Goal: Register for event/course

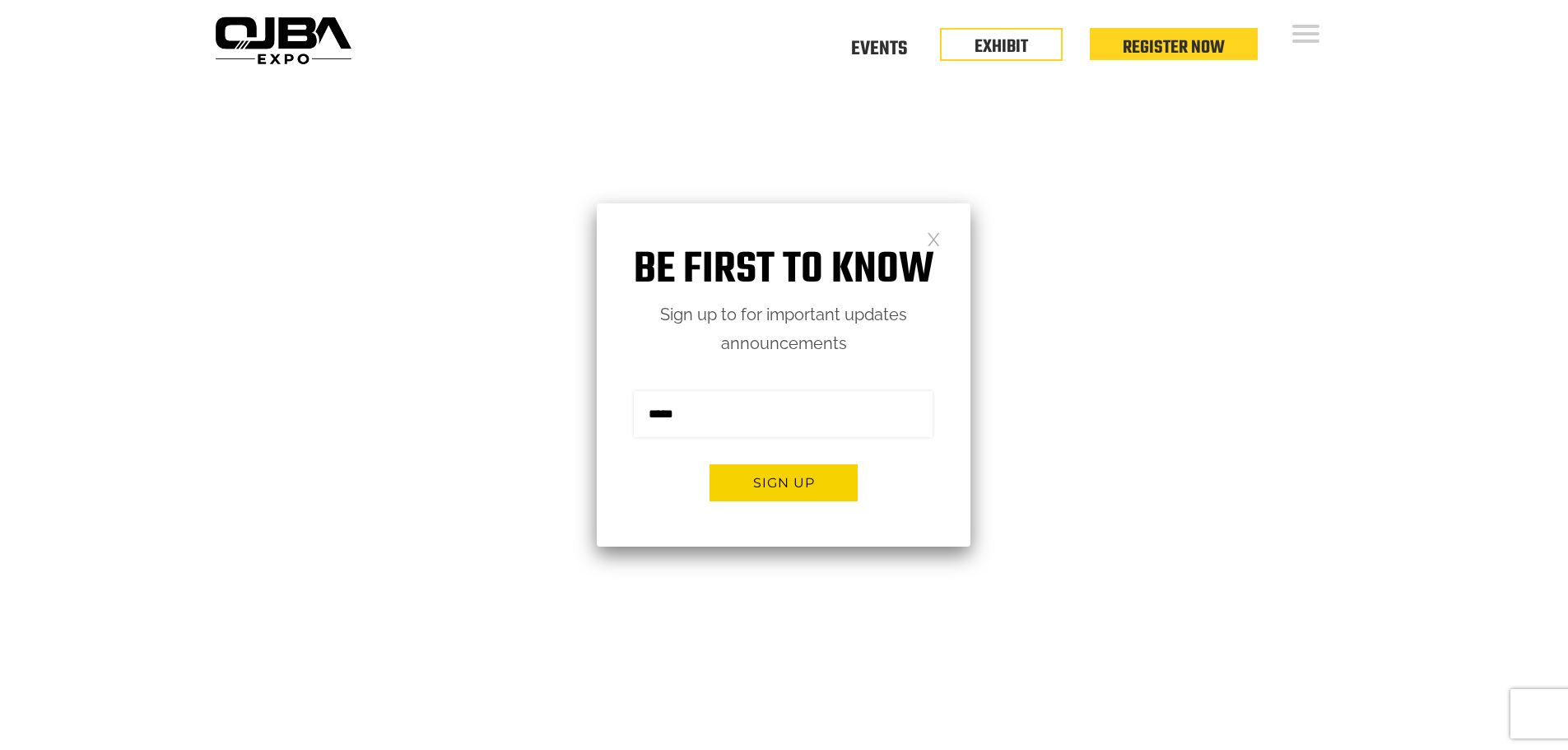
click at [932, 238] on link at bounding box center [934, 238] width 14 height 14
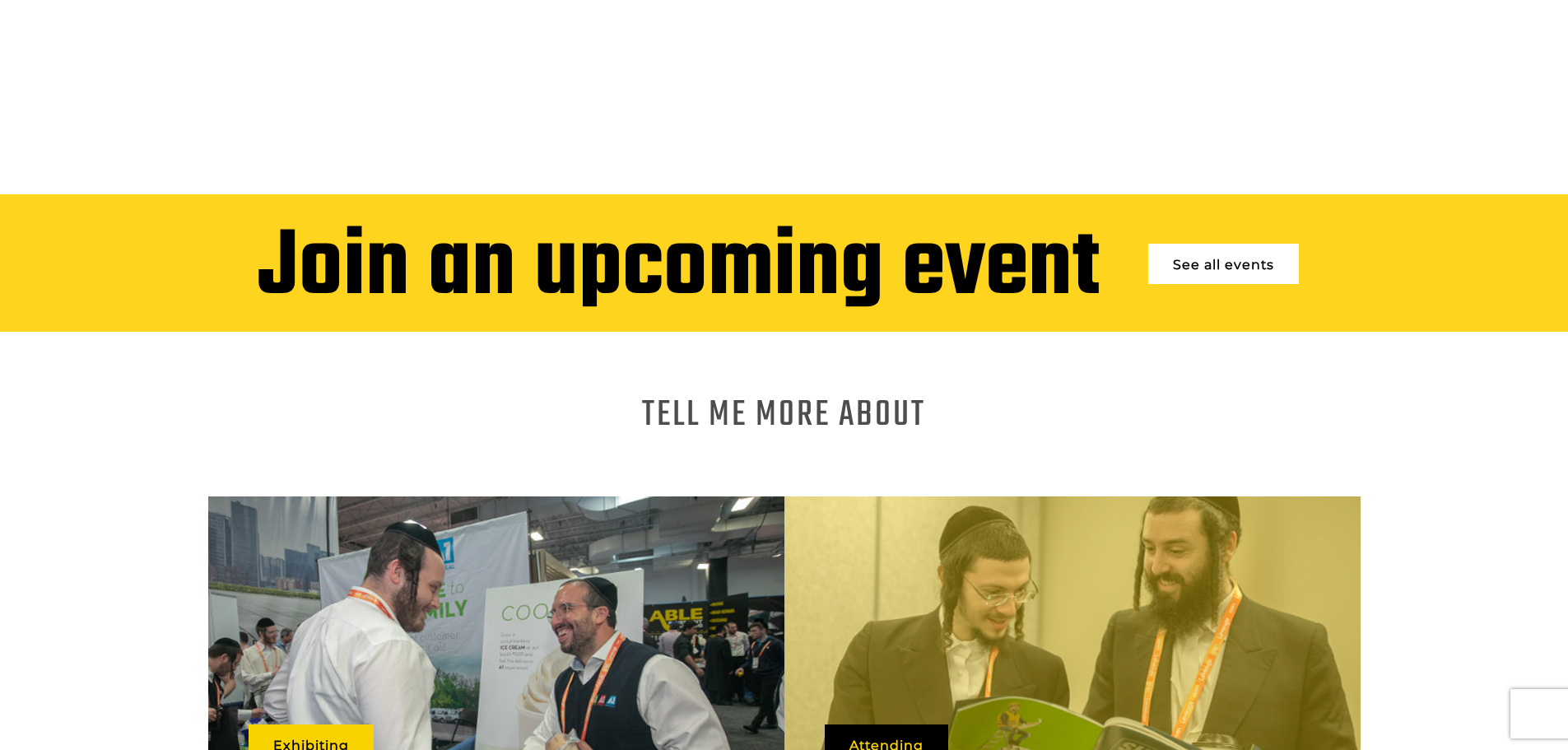
scroll to position [658, 0]
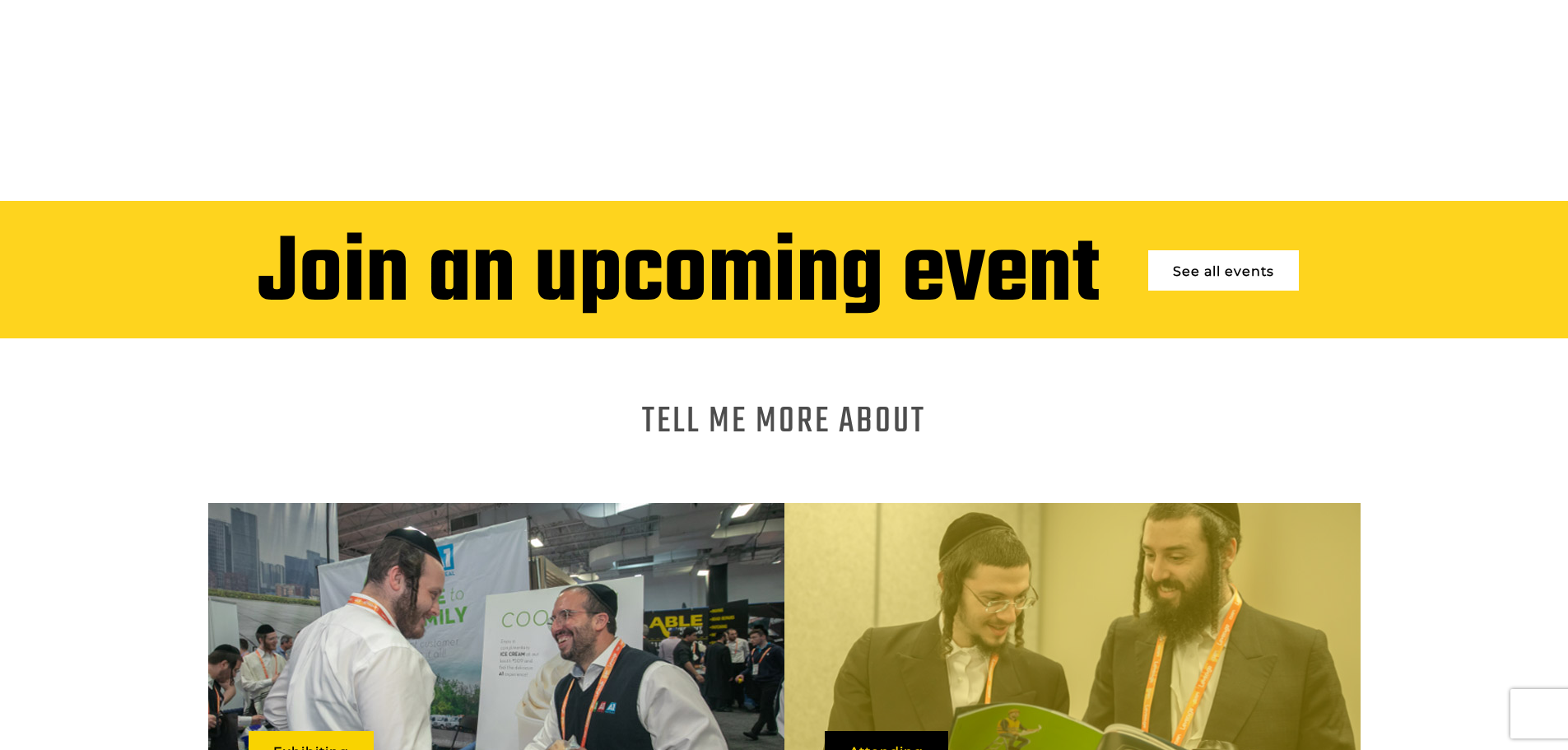
click at [1190, 250] on link "See all events" at bounding box center [1223, 270] width 150 height 41
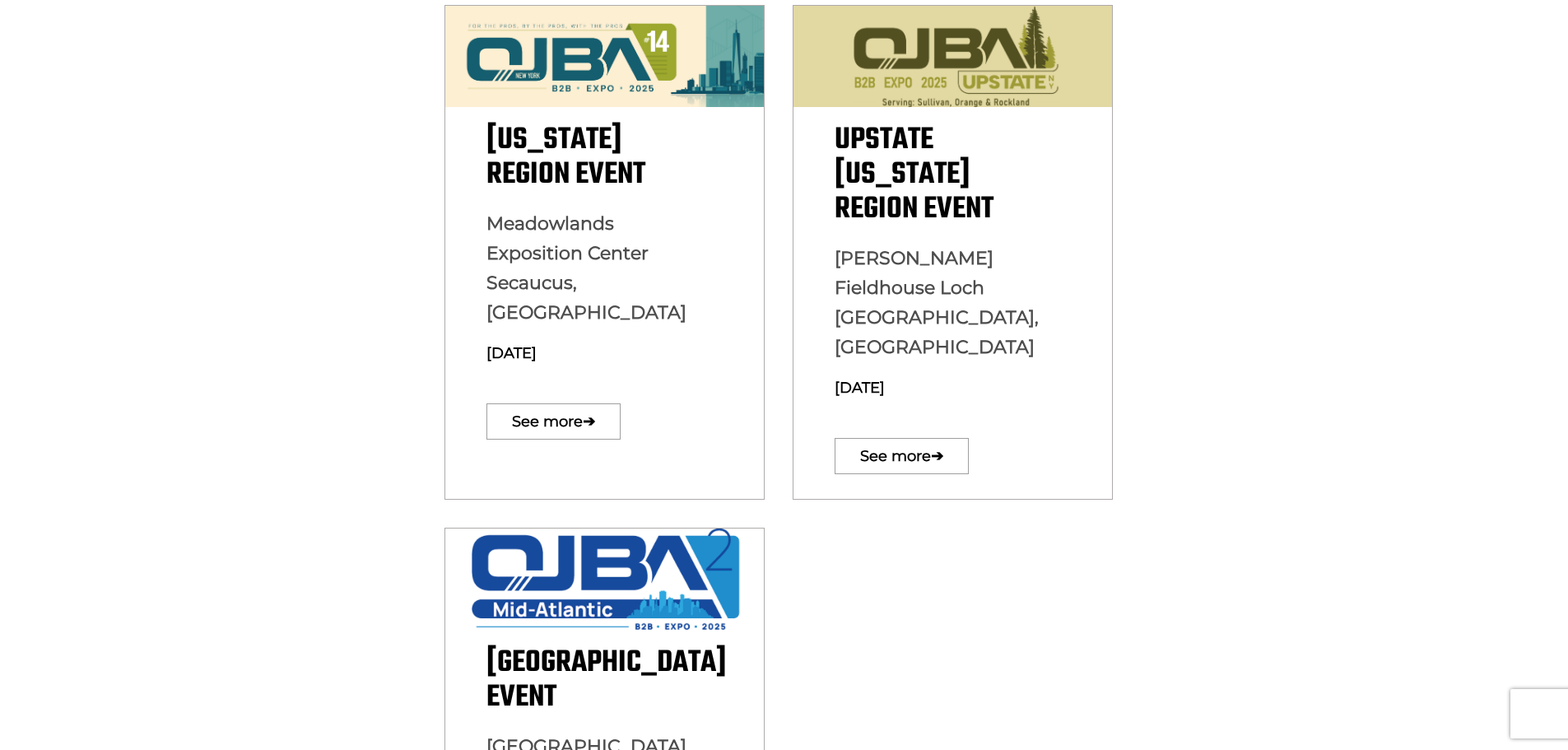
scroll to position [494, 0]
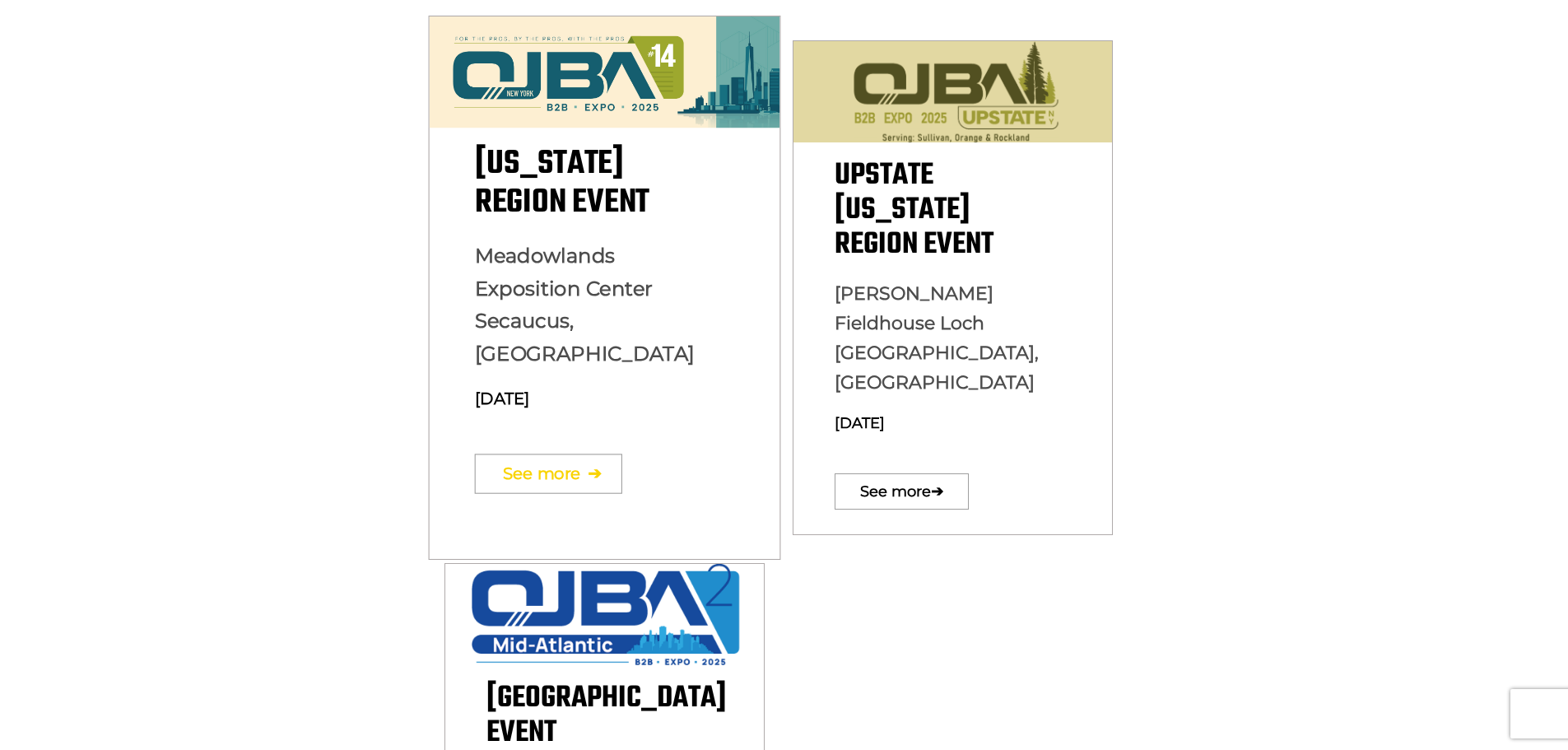
click at [571, 454] on link "See more ➔" at bounding box center [547, 473] width 147 height 40
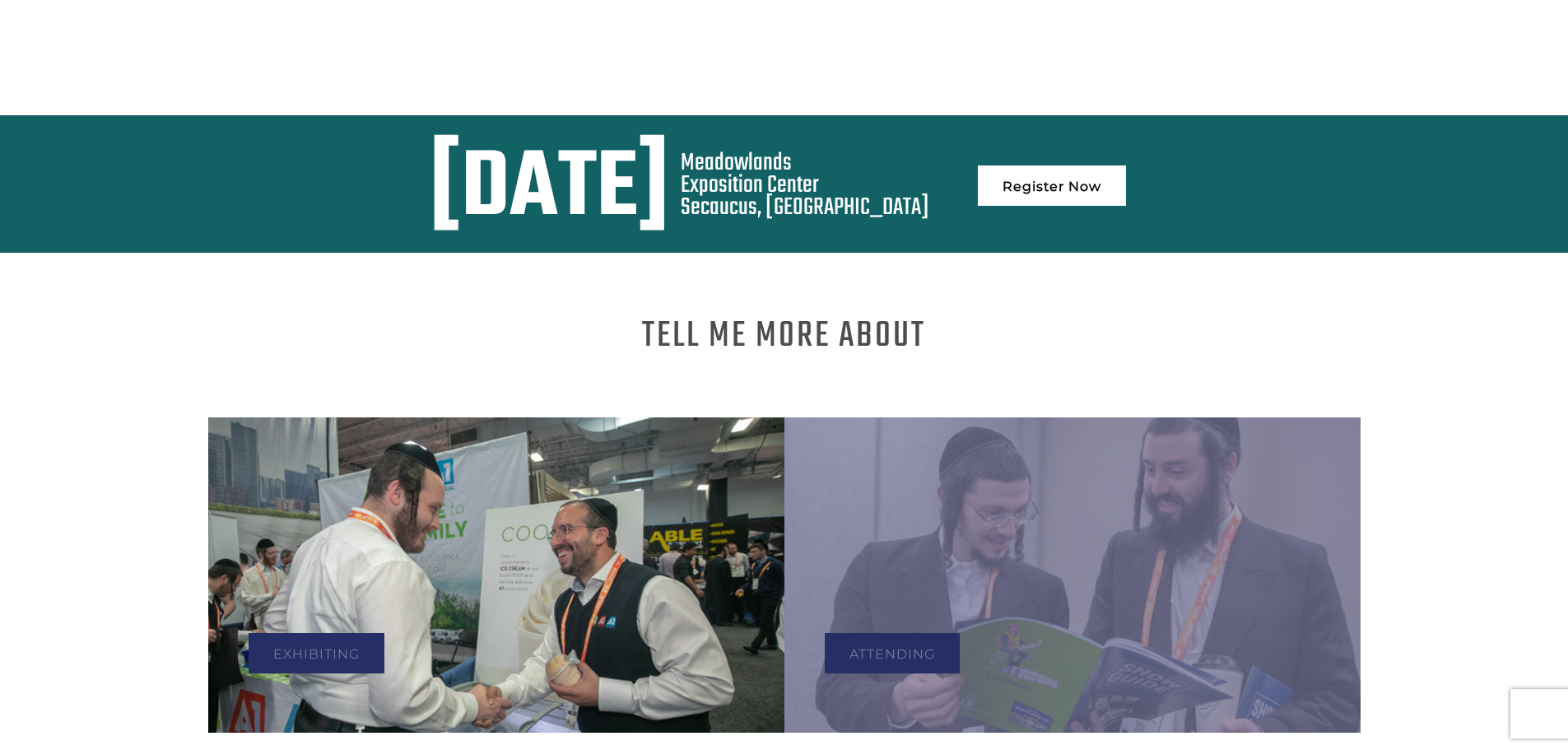
scroll to position [741, 0]
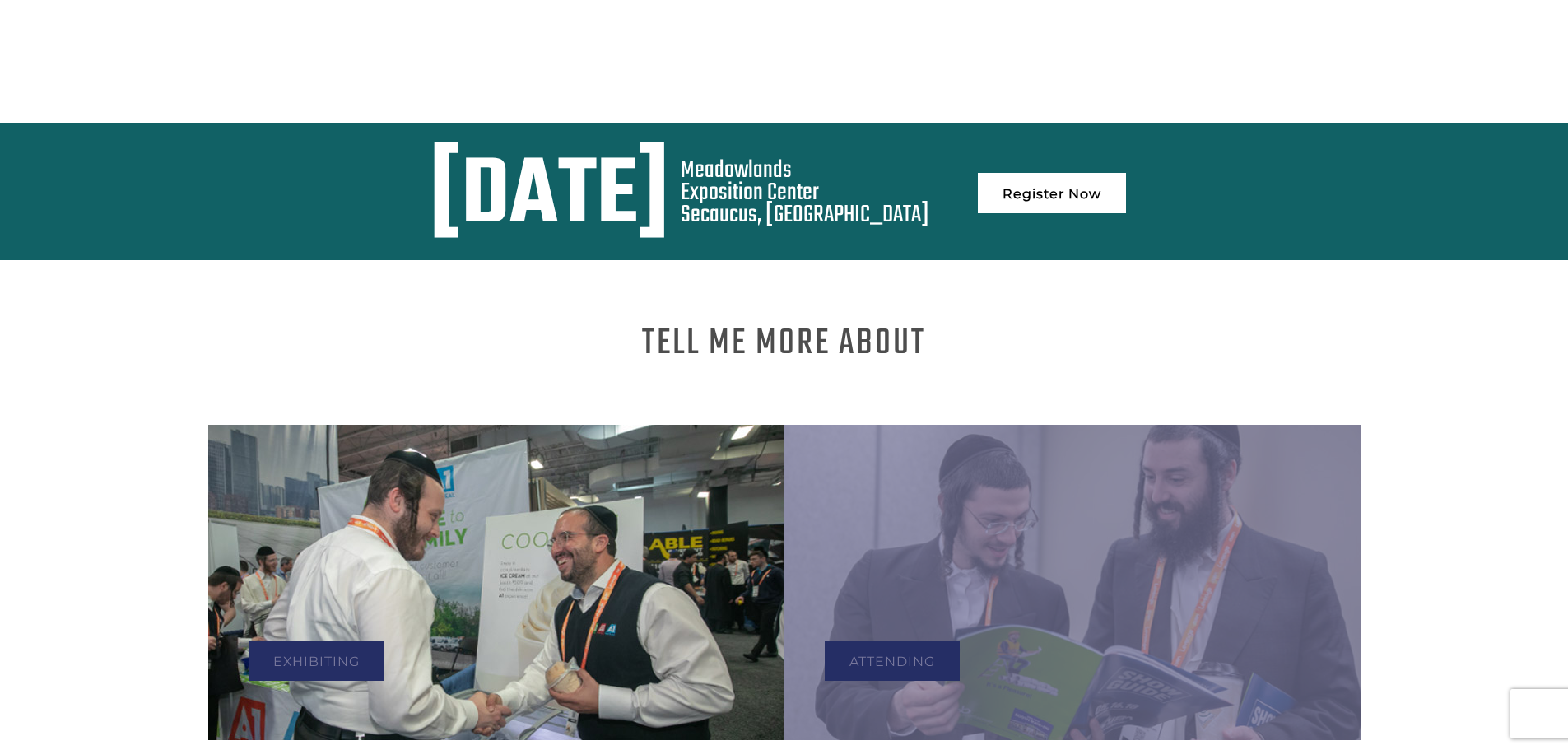
click at [1126, 173] on link "Register Now" at bounding box center [1051, 193] width 148 height 41
